Goal: Find contact information: Find contact information

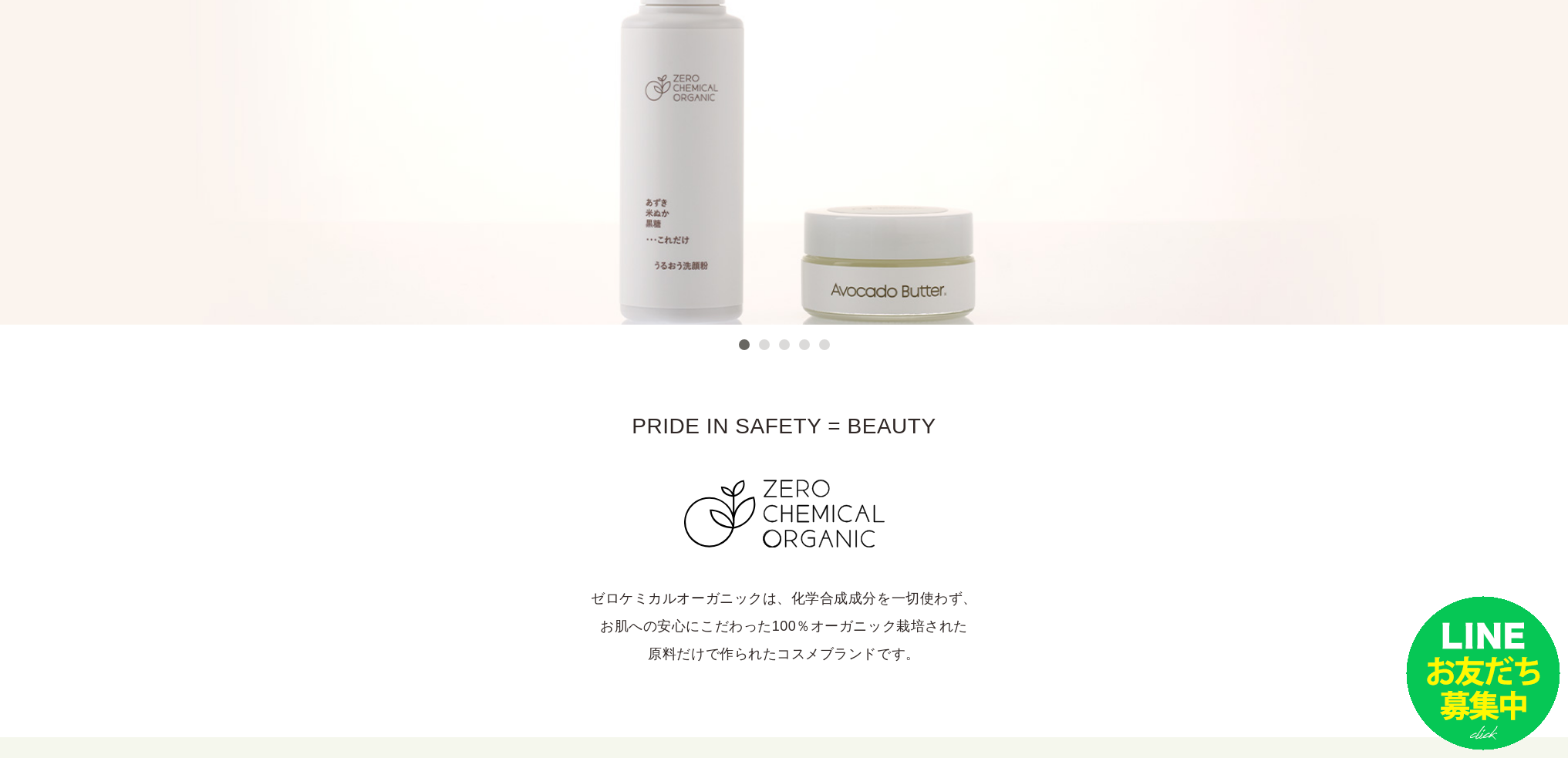
scroll to position [308, 0]
click at [772, 343] on ul "1 2 3 4 5" at bounding box center [784, 339] width 101 height 28
click at [769, 348] on button "2" at bounding box center [764, 343] width 11 height 11
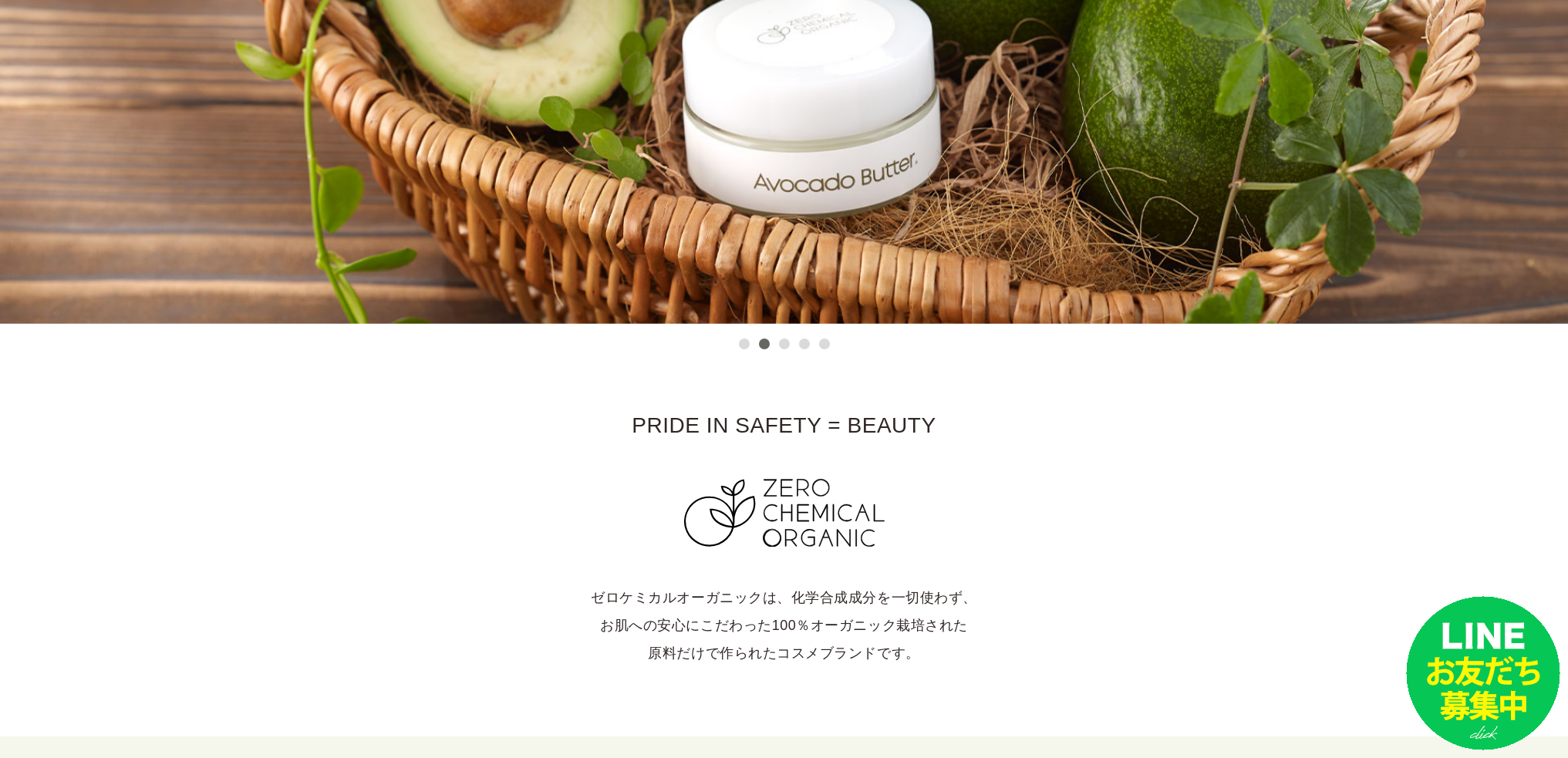
click at [783, 342] on button "3" at bounding box center [784, 343] width 11 height 11
click at [815, 347] on ul "1 2 3 4 5" at bounding box center [784, 339] width 101 height 28
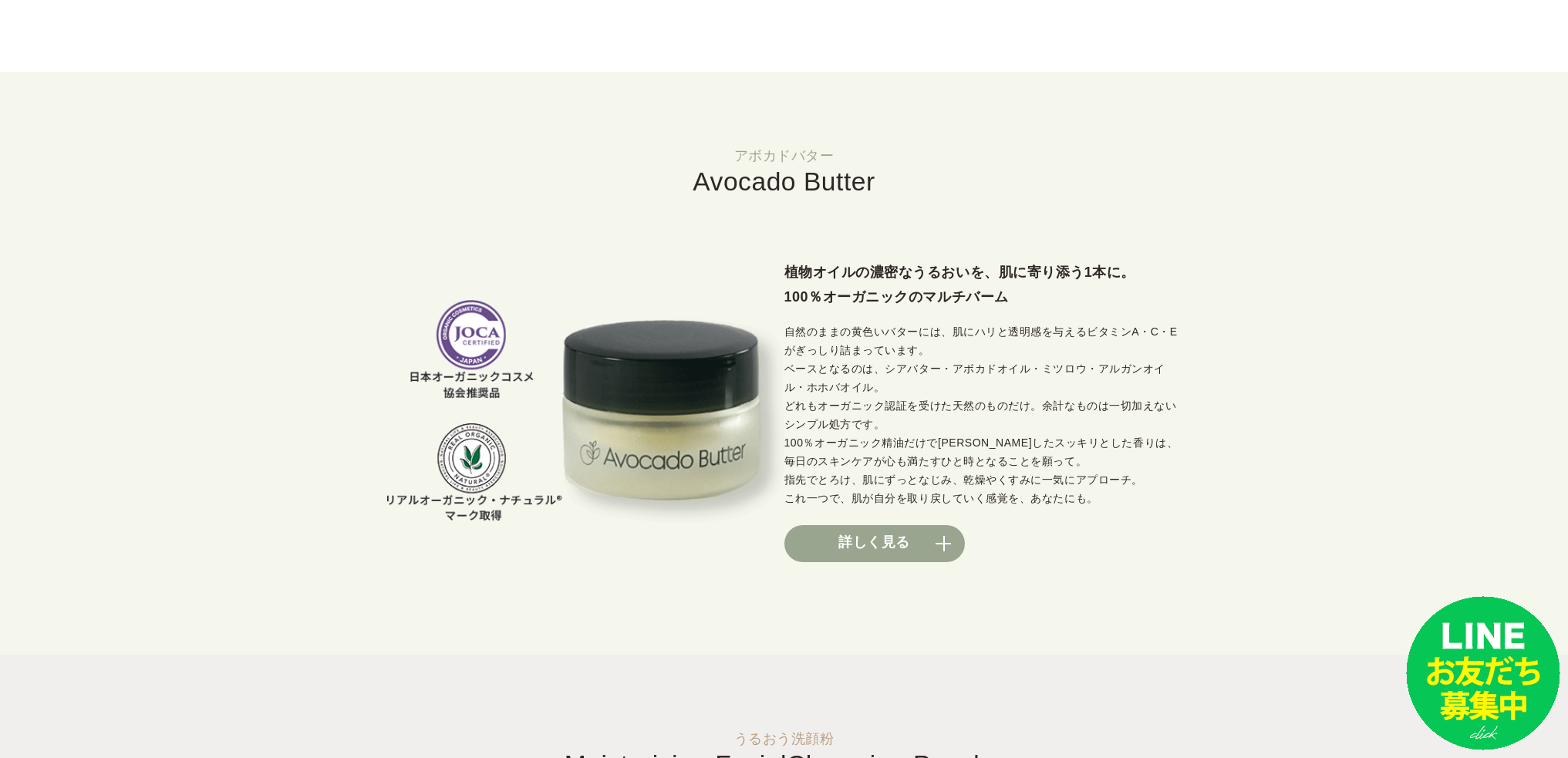
scroll to position [1080, 0]
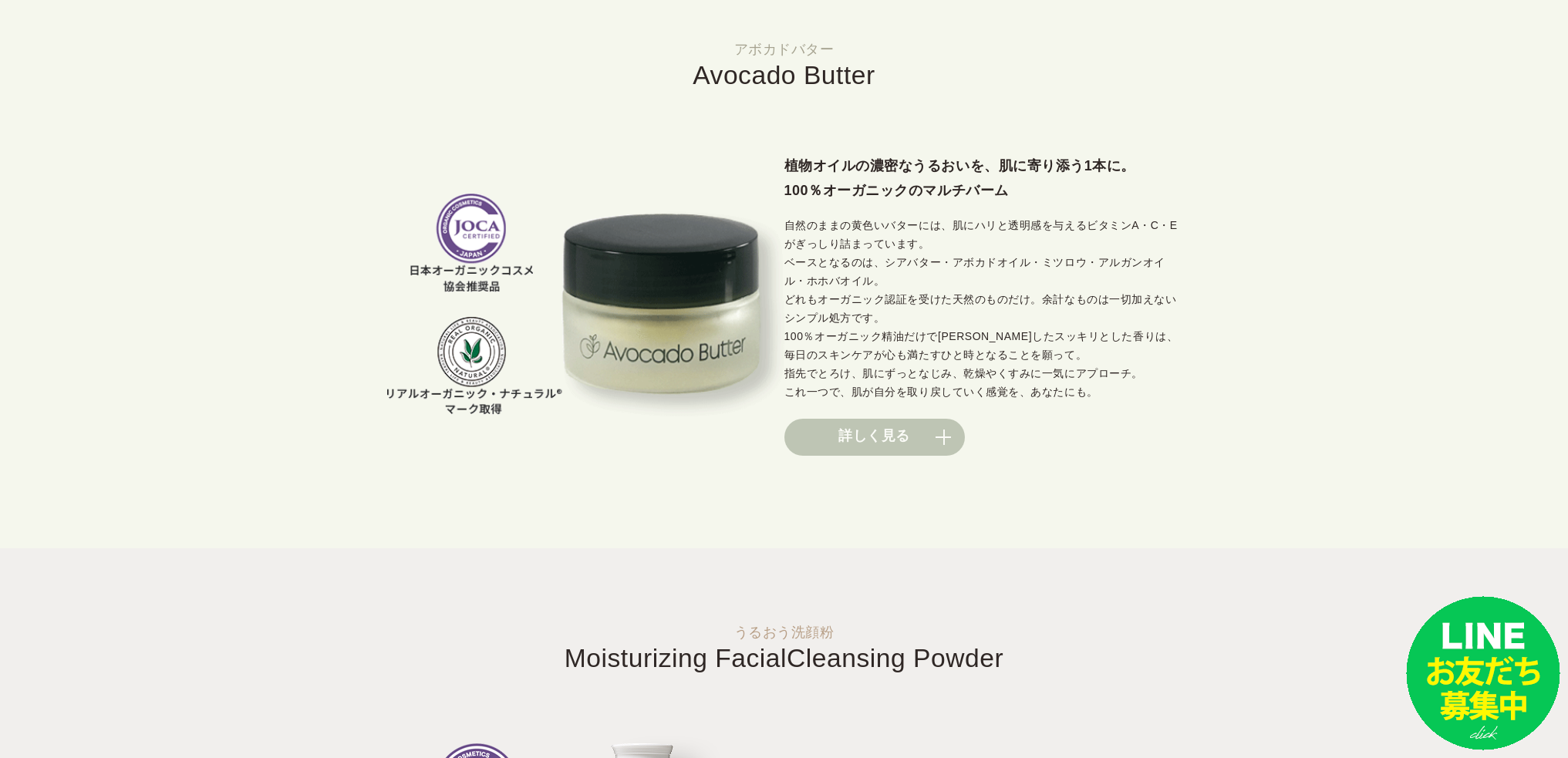
click at [951, 444] on link "詳しく見る" at bounding box center [874, 437] width 181 height 37
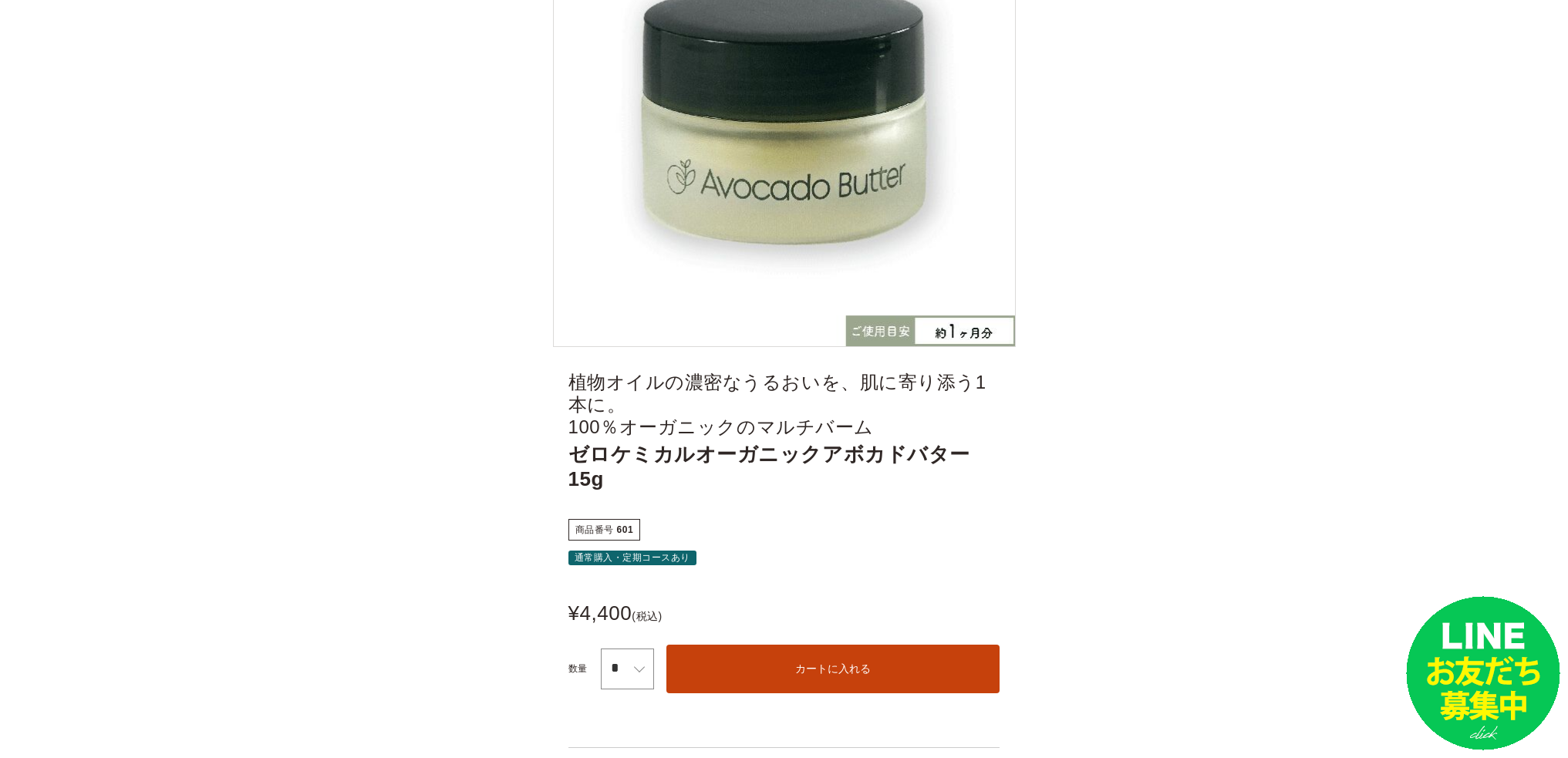
scroll to position [539, 0]
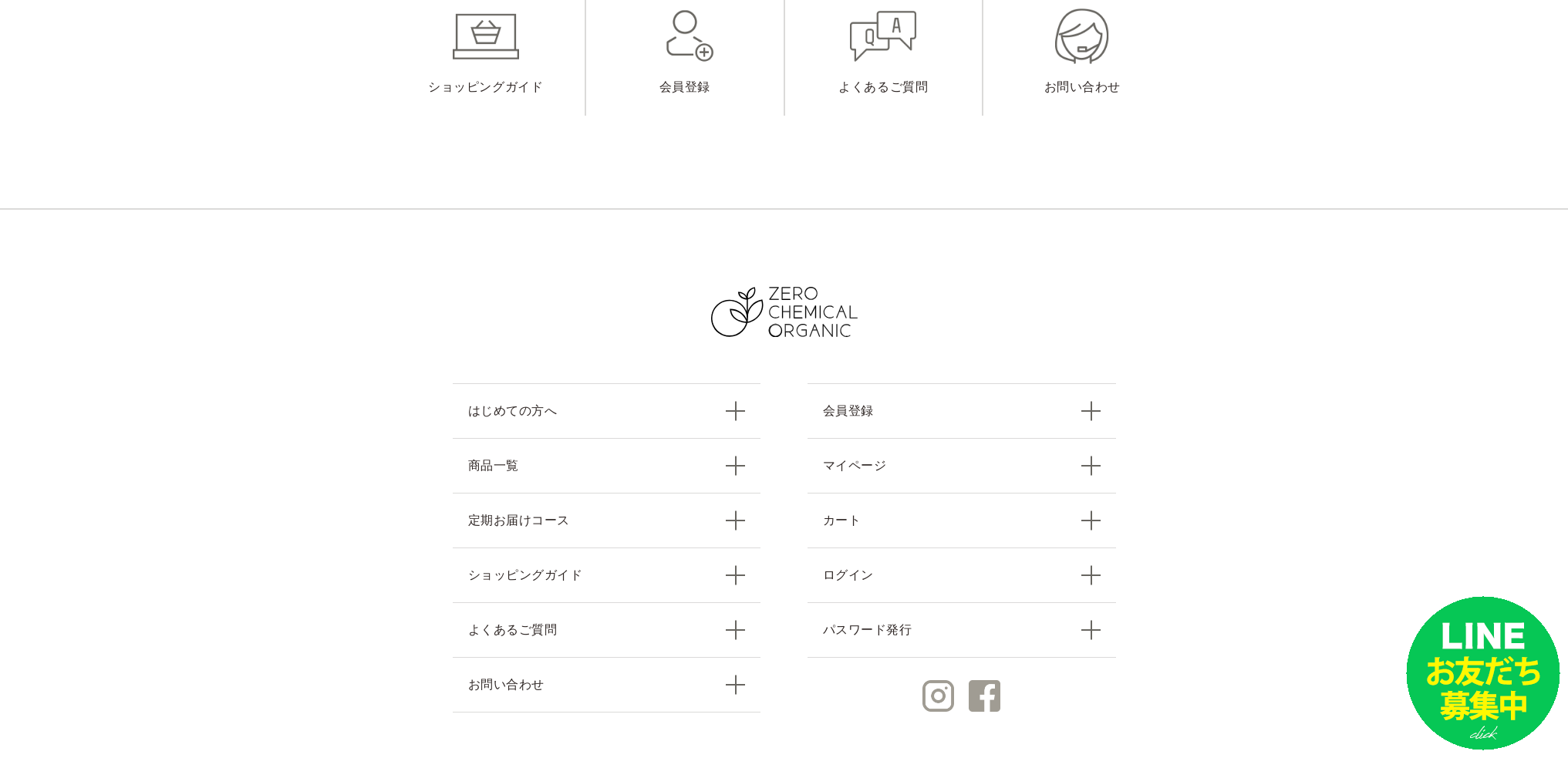
scroll to position [6672, 0]
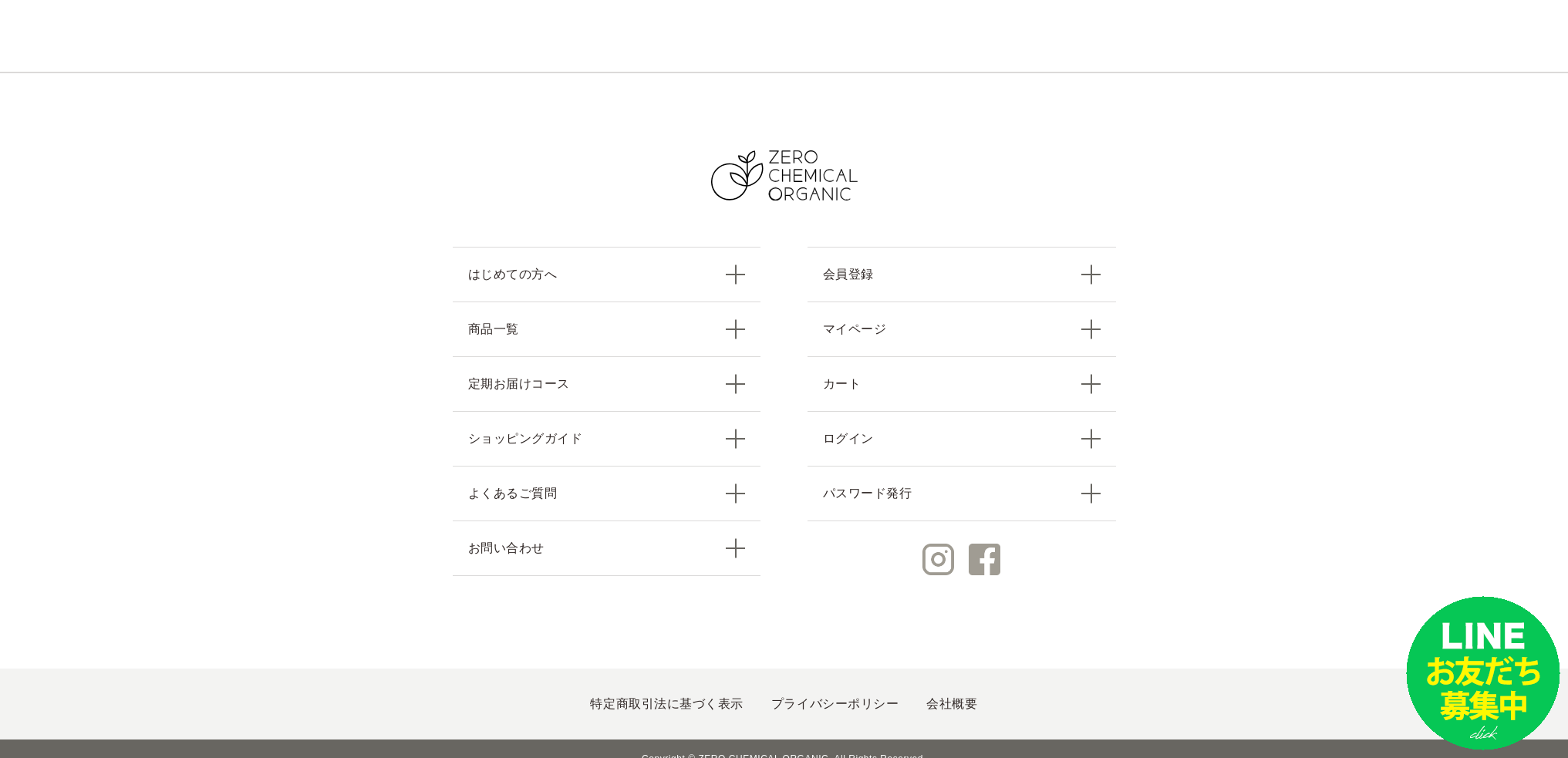
click at [652, 693] on ul "特定商取引法に基づく表示 プライバシーポリシー 会社概要" at bounding box center [784, 703] width 1568 height 71
click at [657, 697] on link "特定商取引法に基づく表示" at bounding box center [666, 704] width 153 height 14
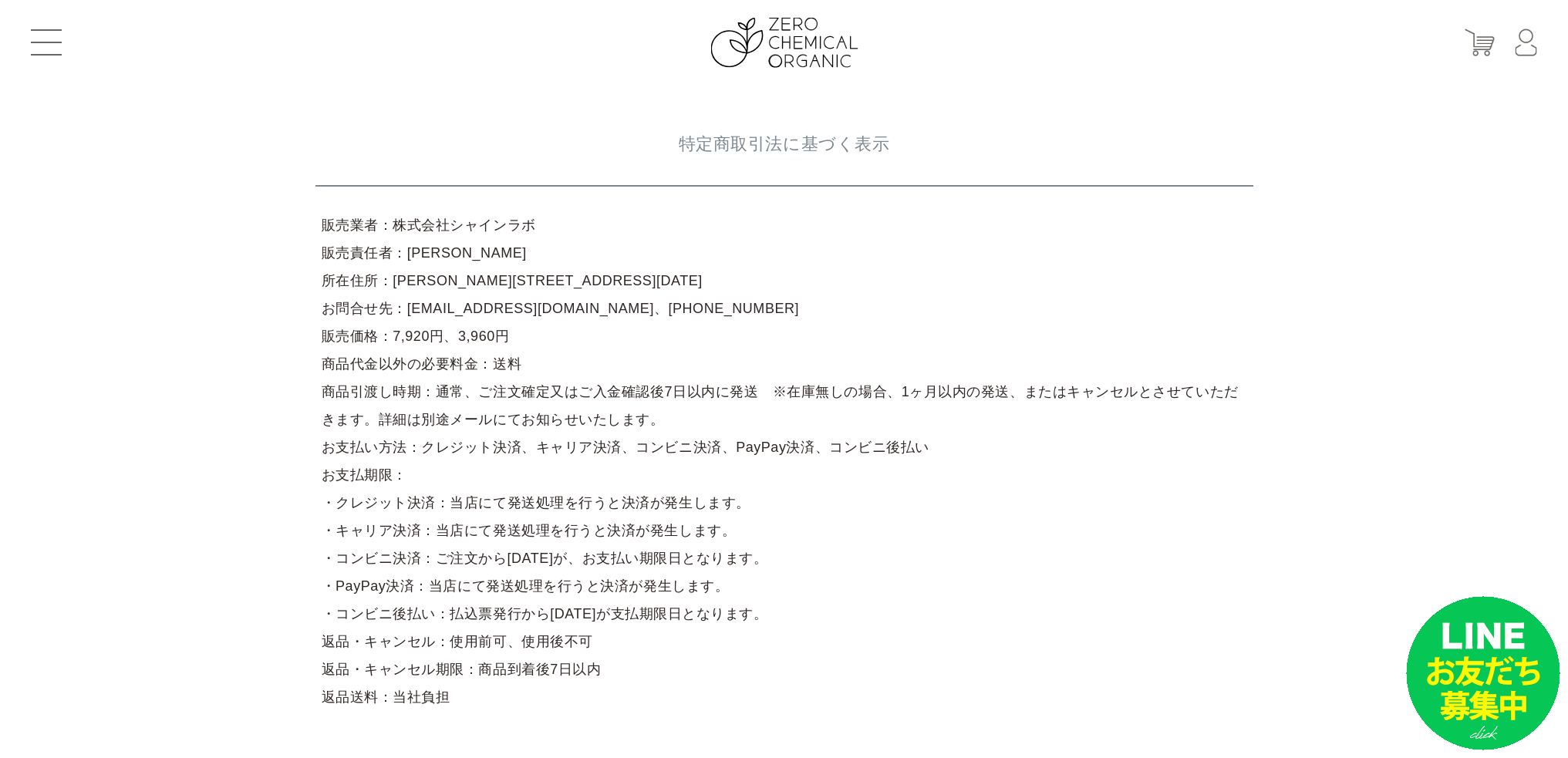
drag, startPoint x: 389, startPoint y: 225, endPoint x: 514, endPoint y: 225, distance: 125.0
click at [514, 225] on article "販売業者：株式会社シャインラボ 販売責任者：岸根　輝明 所在住所：東京都江戸川区一之江4-6-20 お問合せ先：support@shinelabo.co.jp…" at bounding box center [784, 461] width 938 height 512
copy article "株式会社シャインラボ"
drag, startPoint x: 399, startPoint y: 310, endPoint x: 562, endPoint y: 322, distance: 163.4
click at [562, 322] on article "販売業者：株式会社シャインラボ 販売責任者：岸根　輝明 所在住所：東京都江戸川区一之江4-6-20 お問合せ先：support@shinelabo.co.jp…" at bounding box center [784, 461] width 938 height 512
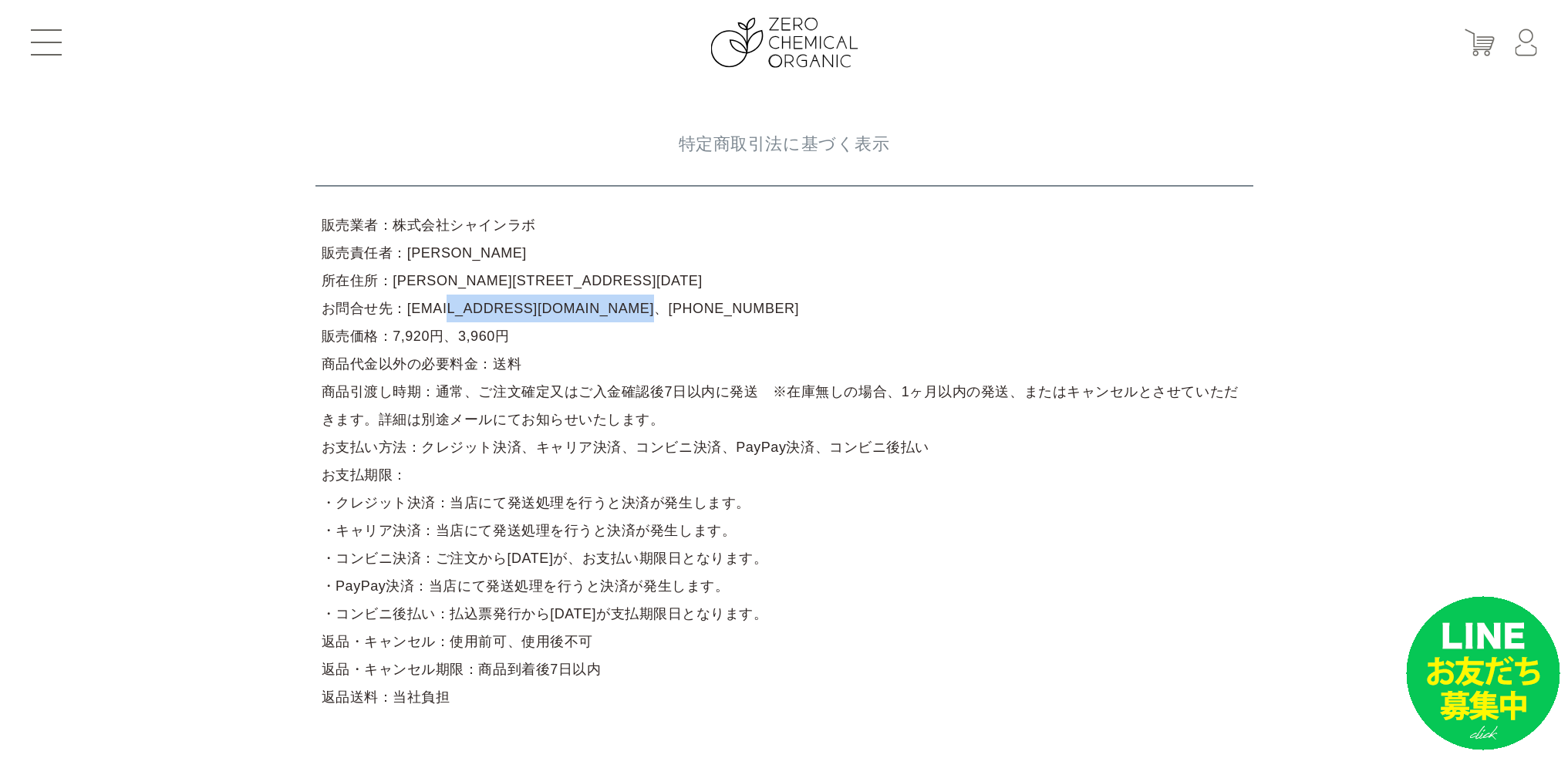
copy article "support@shinelabo.co.jp"
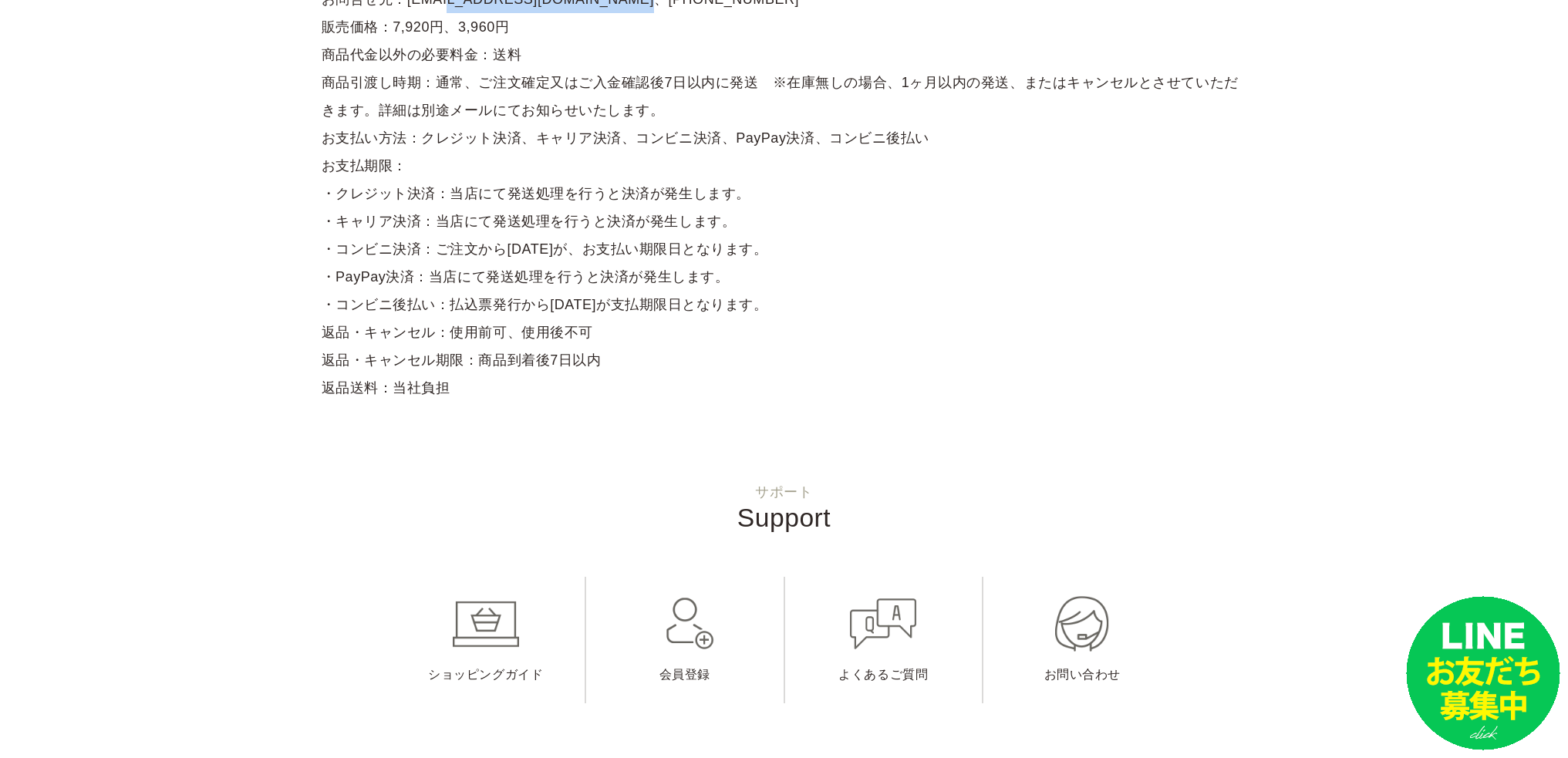
scroll to position [386, 0]
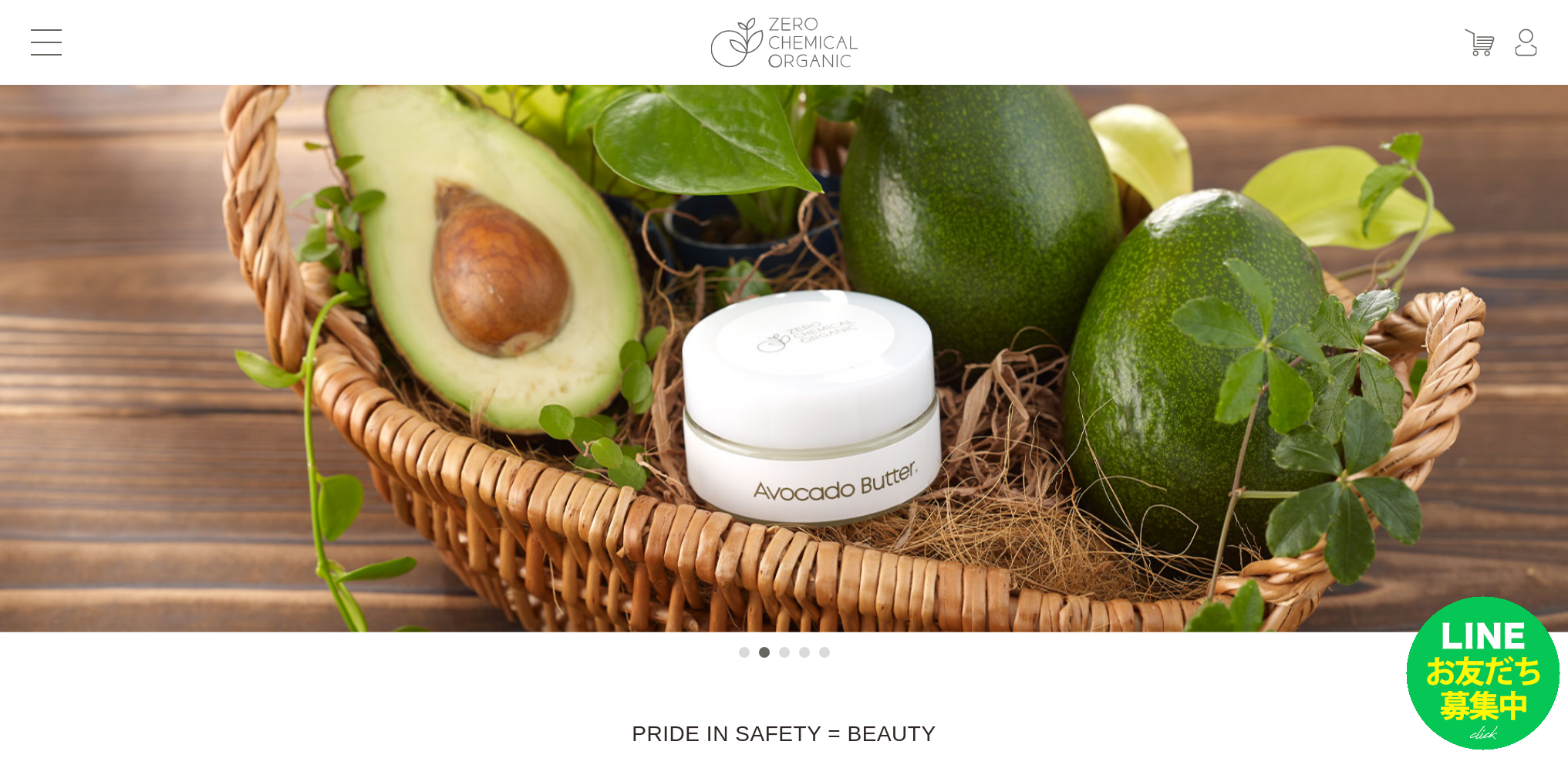
click at [766, 32] on img at bounding box center [784, 43] width 147 height 50
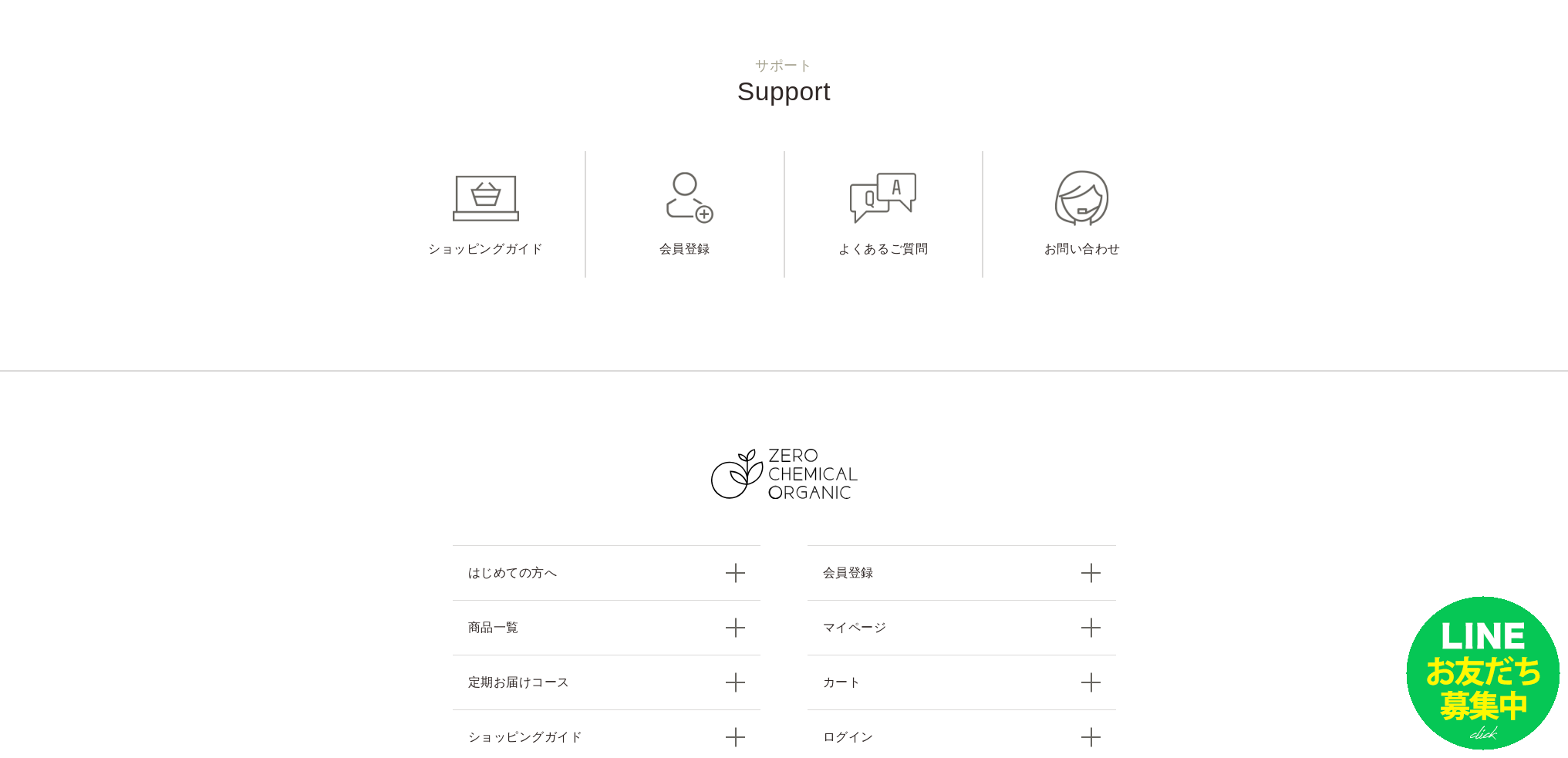
scroll to position [6672, 0]
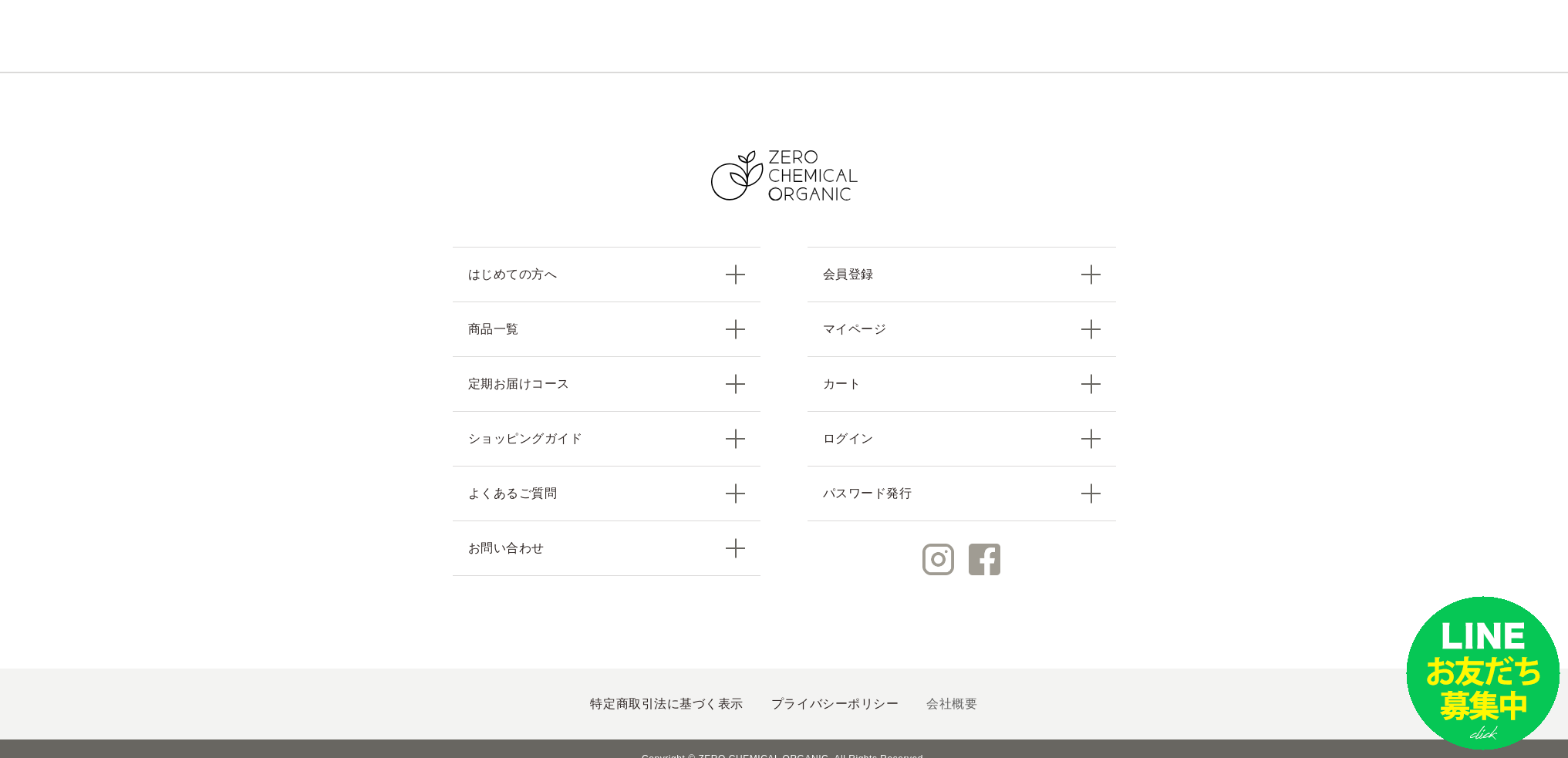
click at [927, 697] on link "会社概要" at bounding box center [952, 704] width 51 height 14
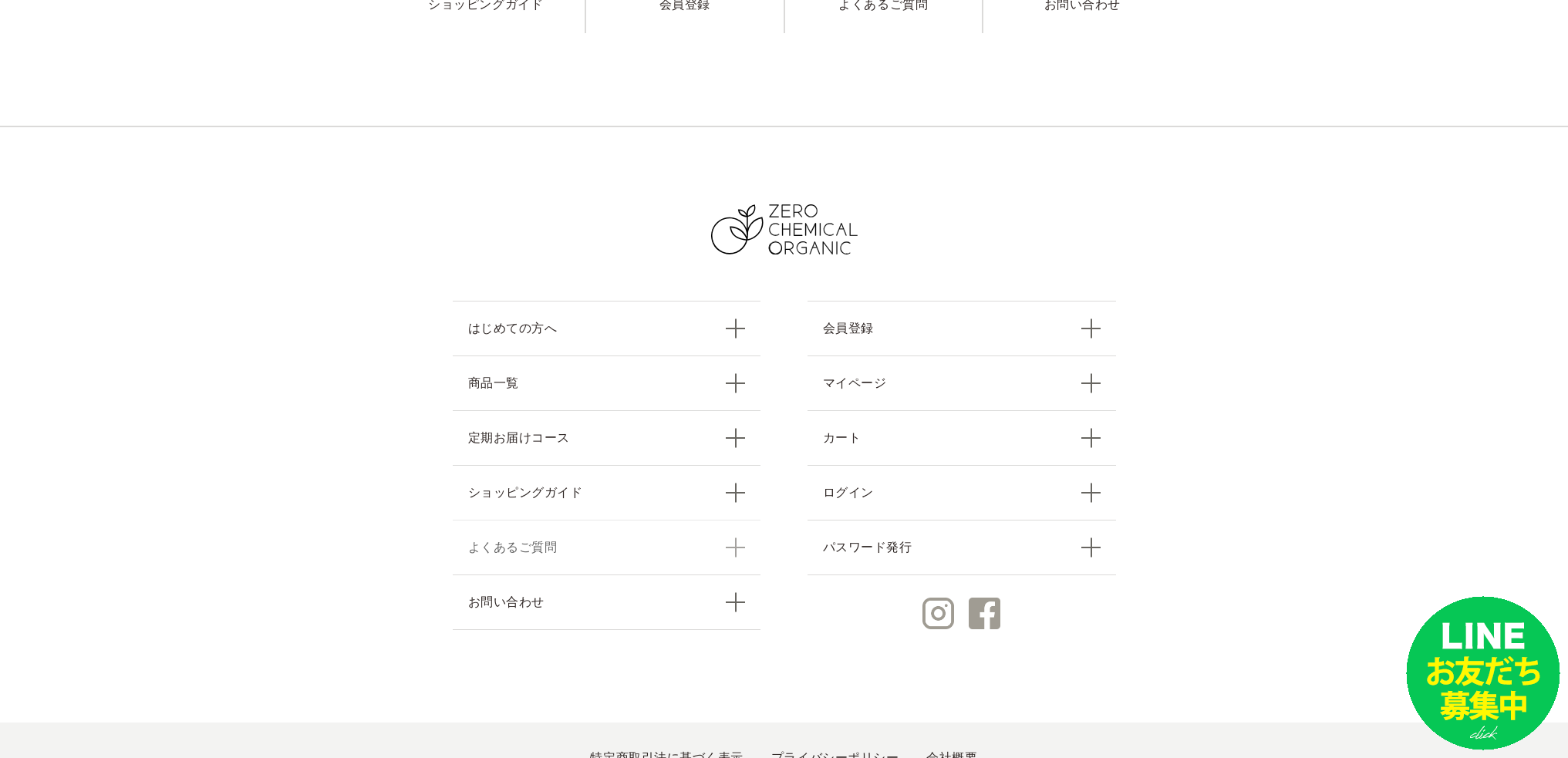
scroll to position [864, 0]
